Goal: Information Seeking & Learning: Learn about a topic

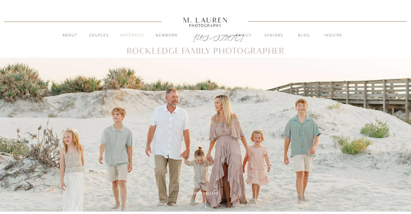
click at [131, 34] on nav "Maternity" at bounding box center [132, 35] width 29 height 5
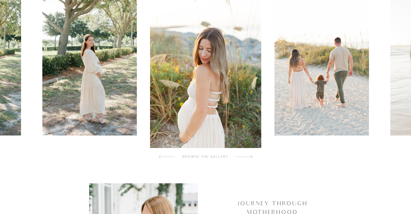
scroll to position [221, 0]
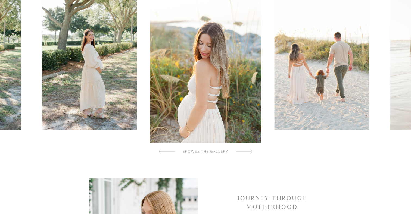
click at [173, 151] on div at bounding box center [167, 151] width 16 height 11
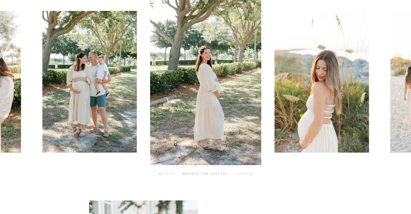
scroll to position [194, 0]
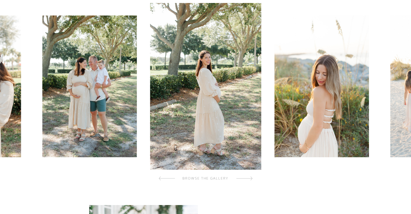
click at [168, 179] on div at bounding box center [167, 178] width 16 height 11
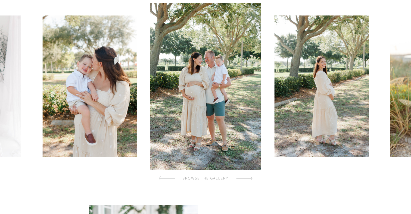
click at [168, 179] on div at bounding box center [167, 178] width 16 height 11
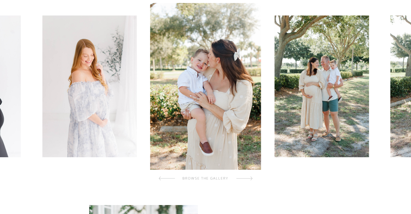
click at [168, 179] on div at bounding box center [167, 178] width 16 height 11
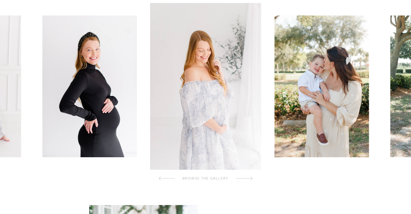
click at [168, 179] on div at bounding box center [167, 178] width 16 height 11
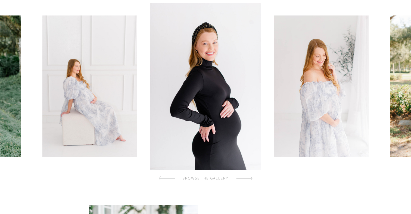
click at [168, 179] on div at bounding box center [167, 178] width 16 height 11
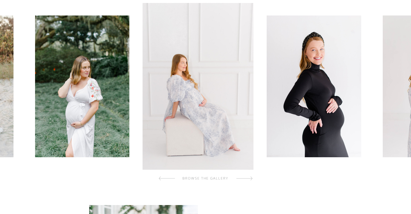
click at [168, 179] on div at bounding box center [167, 178] width 16 height 11
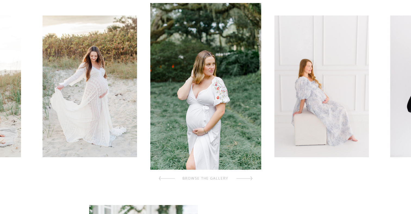
click at [168, 179] on div at bounding box center [167, 178] width 16 height 11
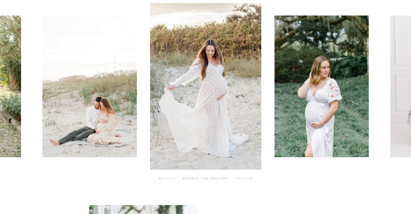
click at [168, 179] on div at bounding box center [167, 178] width 16 height 11
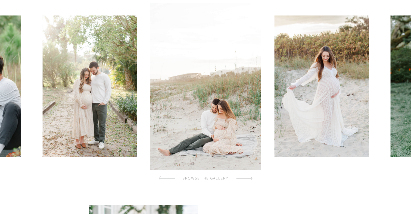
click at [168, 179] on div at bounding box center [167, 178] width 16 height 11
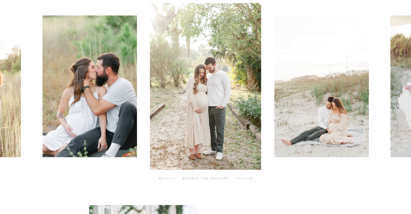
click at [168, 179] on div at bounding box center [167, 178] width 16 height 11
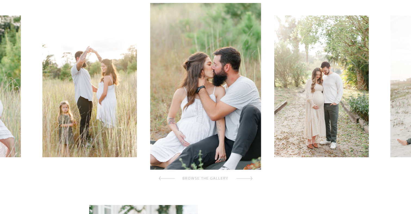
click at [168, 179] on div at bounding box center [167, 178] width 16 height 11
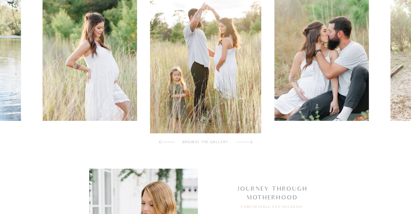
scroll to position [232, 0]
